Goal: Information Seeking & Learning: Find specific page/section

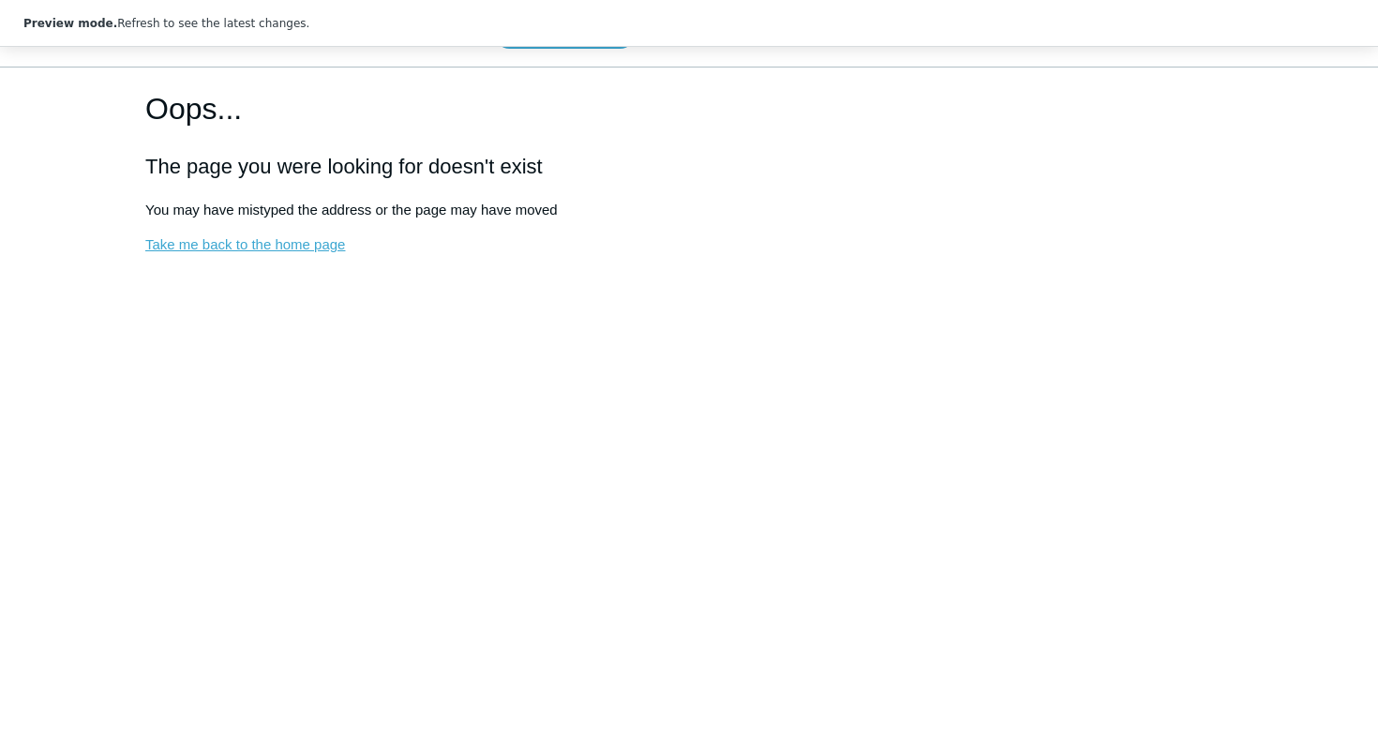
click at [245, 248] on link "Take me back to the home page" at bounding box center [245, 244] width 200 height 16
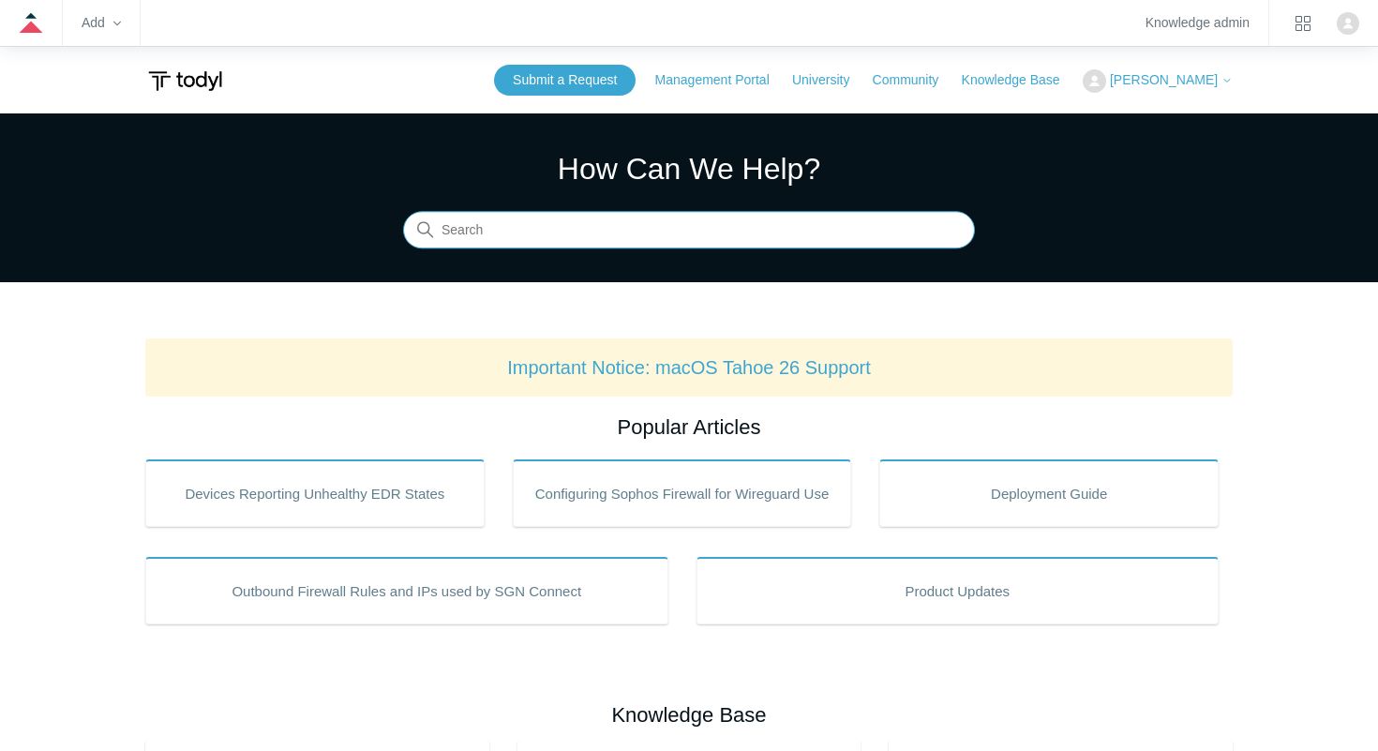
click at [579, 220] on input "Search" at bounding box center [689, 231] width 572 height 38
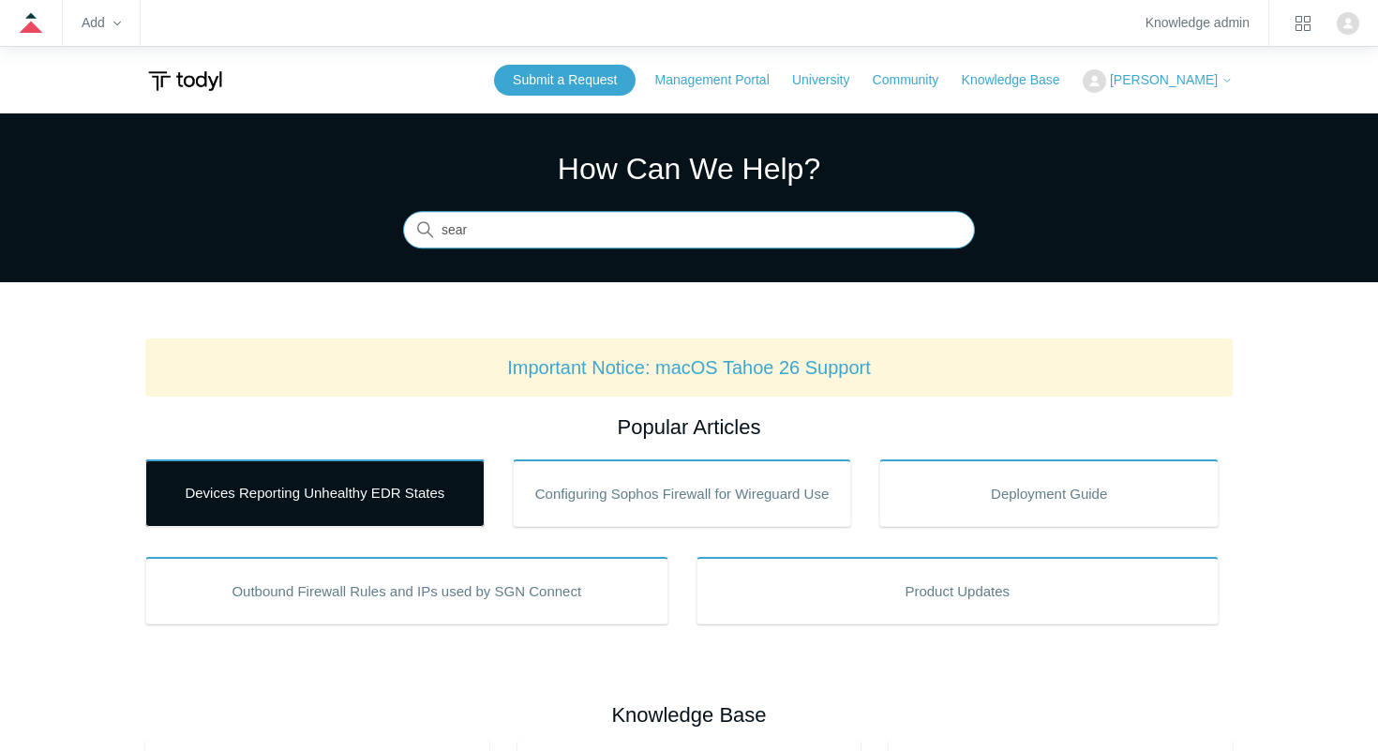
type input "sear"
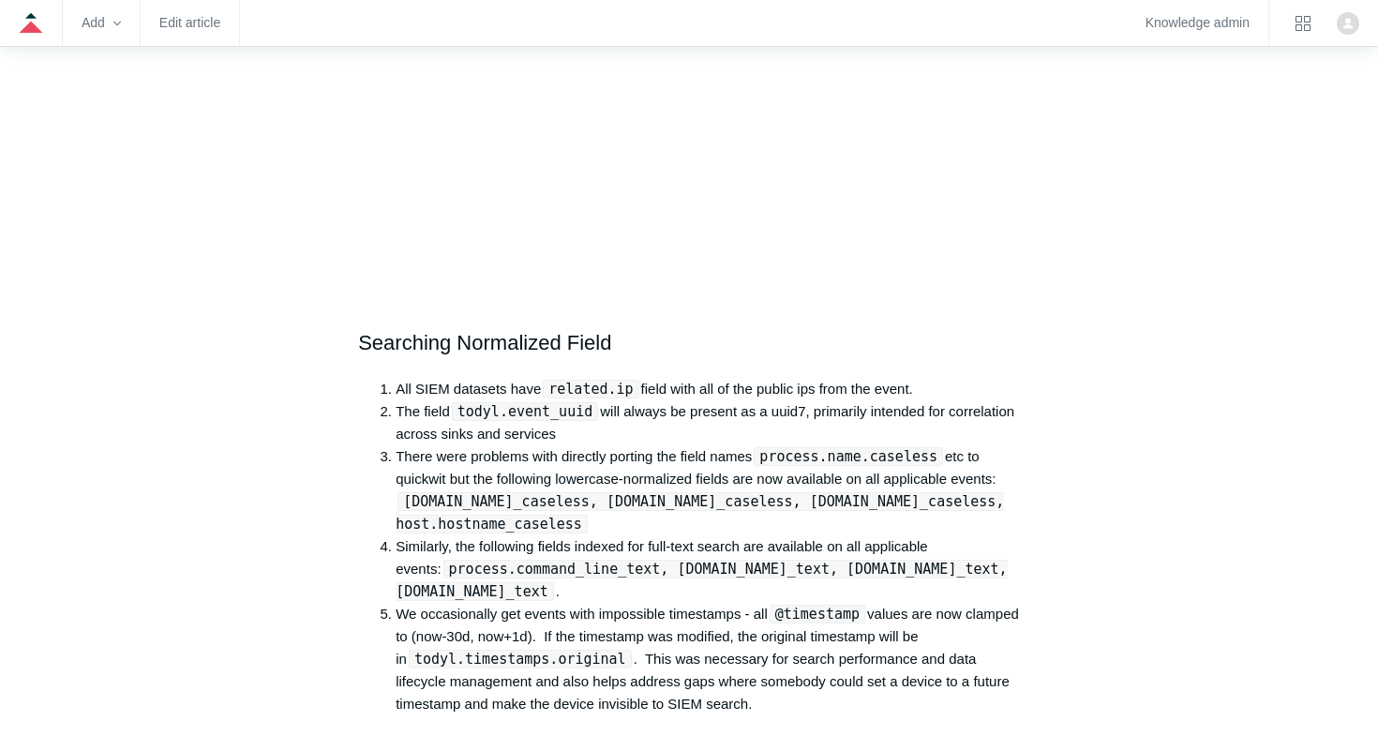
scroll to position [1459, 0]
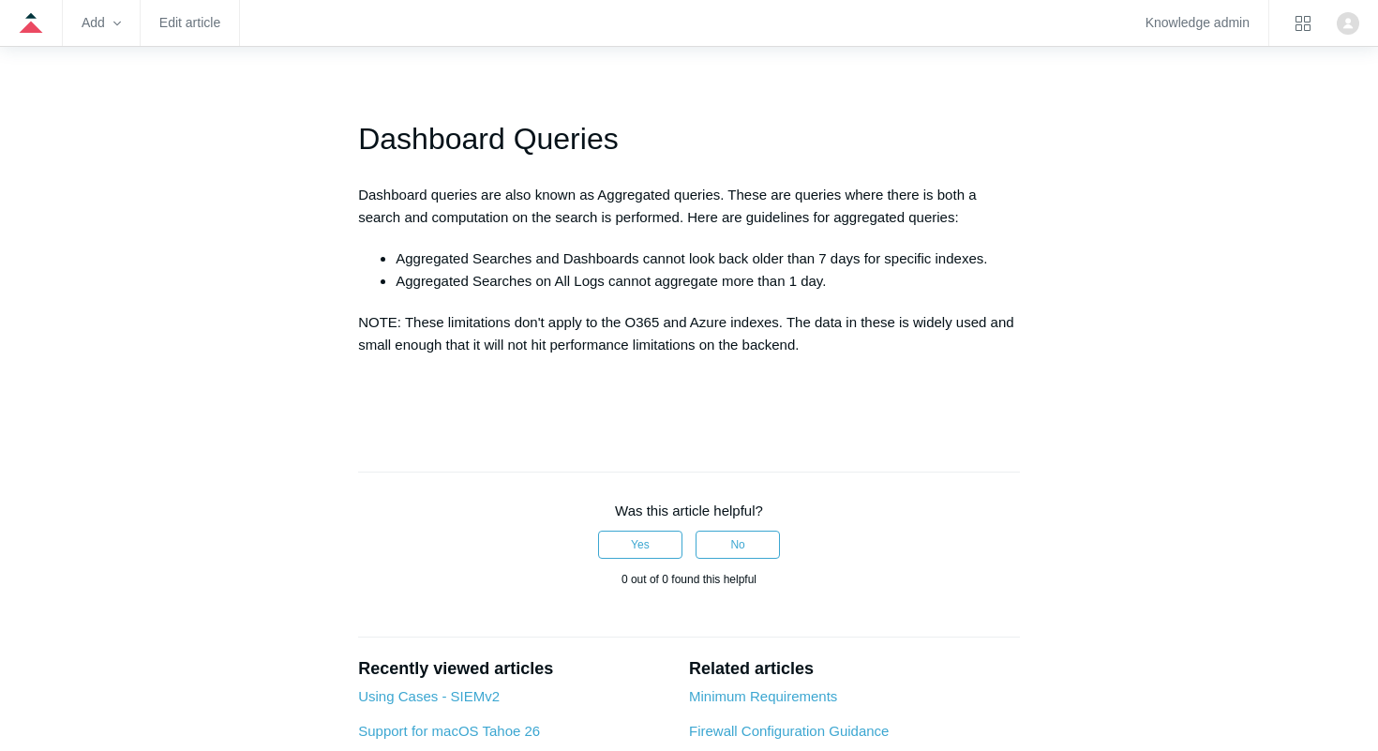
scroll to position [2432, 0]
click at [37, 25] on icon at bounding box center [31, 23] width 24 height 24
click at [1182, 24] on link "Knowledge admin" at bounding box center [1198, 23] width 104 height 10
